Goal: Find specific page/section: Find specific page/section

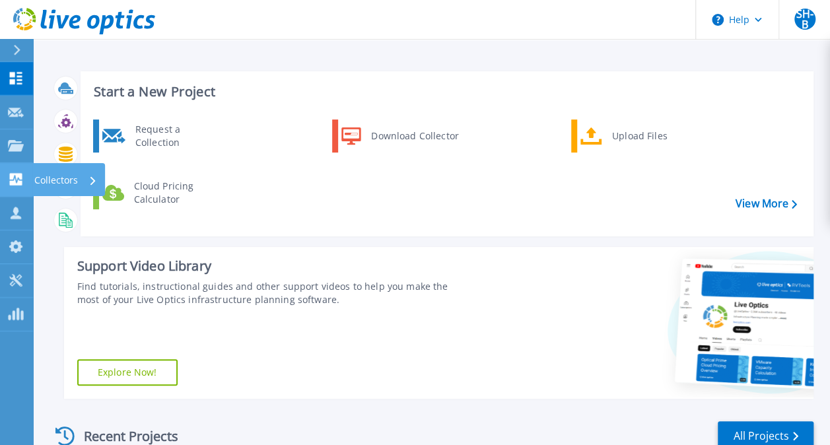
click at [26, 165] on link "Collectors Collectors" at bounding box center [16, 180] width 33 height 34
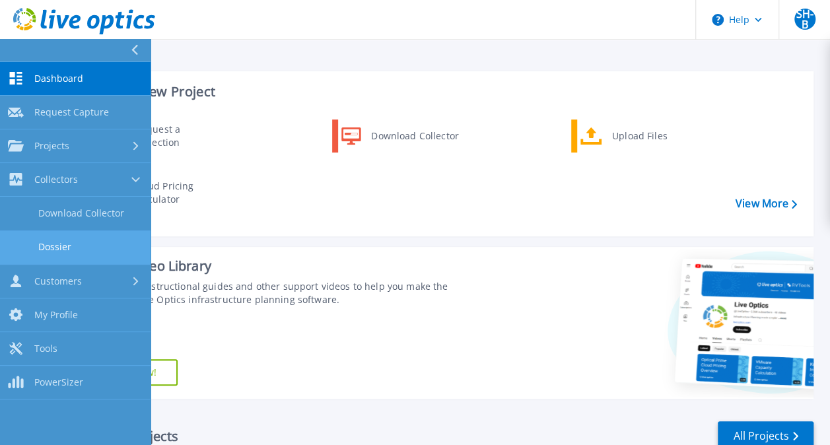
click at [71, 238] on link "Dossier" at bounding box center [75, 247] width 150 height 34
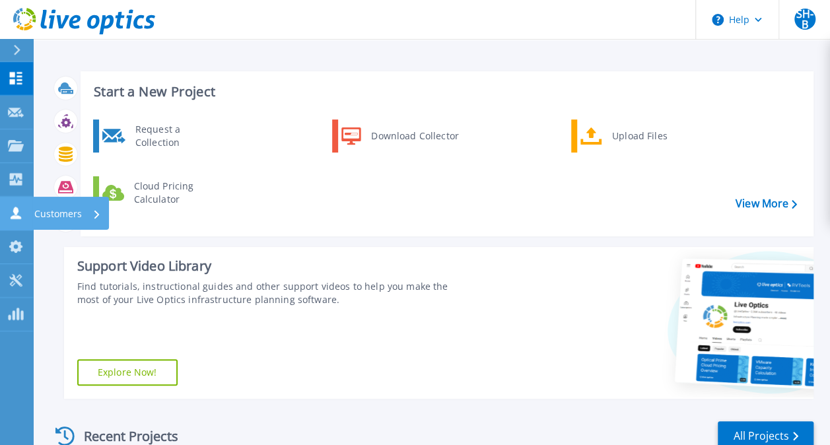
click at [13, 211] on icon at bounding box center [16, 213] width 11 height 13
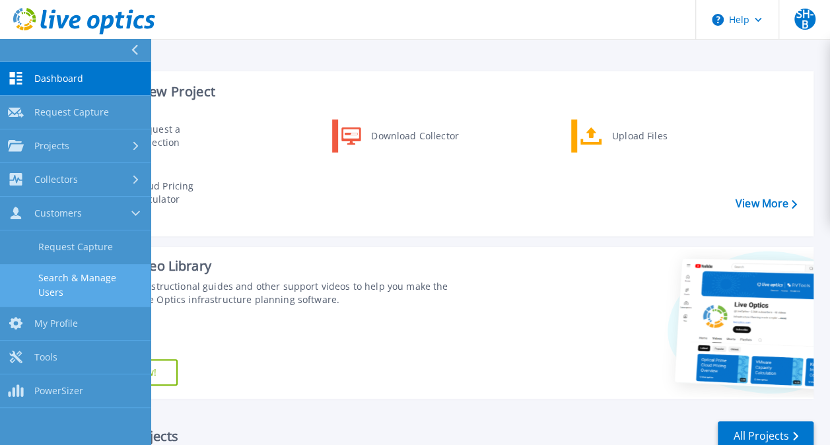
click at [112, 287] on link "Search & Manage Users" at bounding box center [75, 285] width 150 height 42
